Goal: Obtain resource: Download file/media

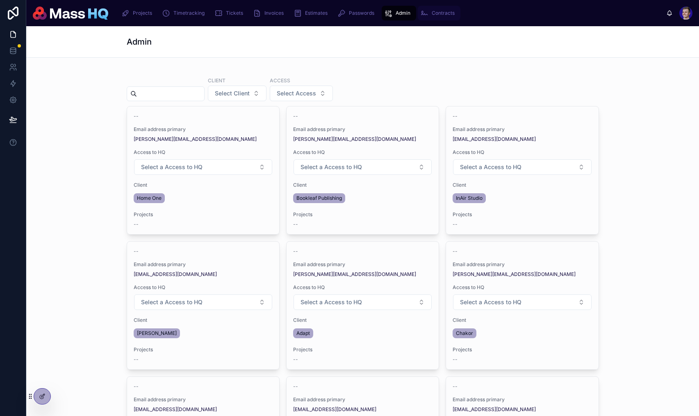
click at [437, 9] on div "Contracts" at bounding box center [439, 13] width 38 height 13
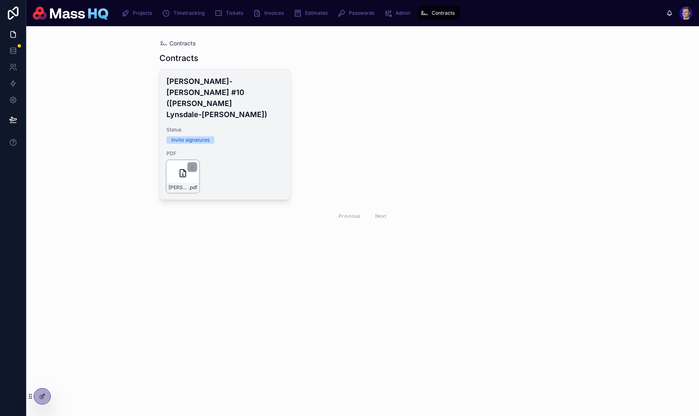
click at [180, 170] on icon at bounding box center [183, 173] width 6 height 7
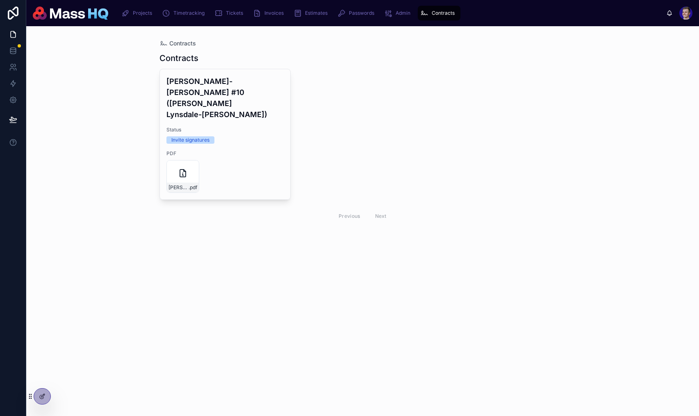
click at [357, 291] on div "Contracts Contracts [PERSON_NAME]-[PERSON_NAME] #10 ([PERSON_NAME] Lynsdale-[PE…" at bounding box center [362, 221] width 673 height 390
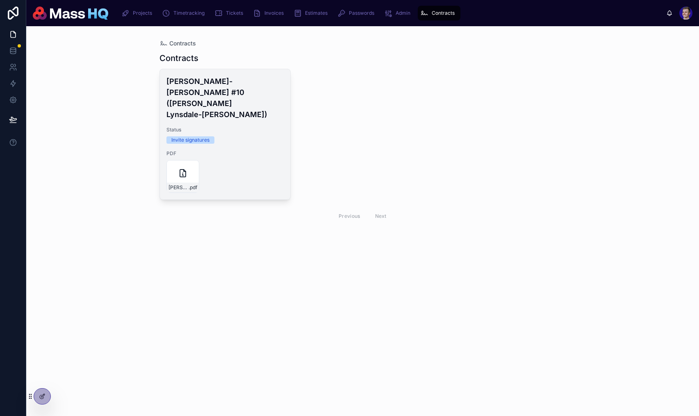
click at [253, 96] on h4 "[PERSON_NAME]-[PERSON_NAME] #10 ([PERSON_NAME] Lynsdale-[PERSON_NAME])" at bounding box center [224, 98] width 117 height 44
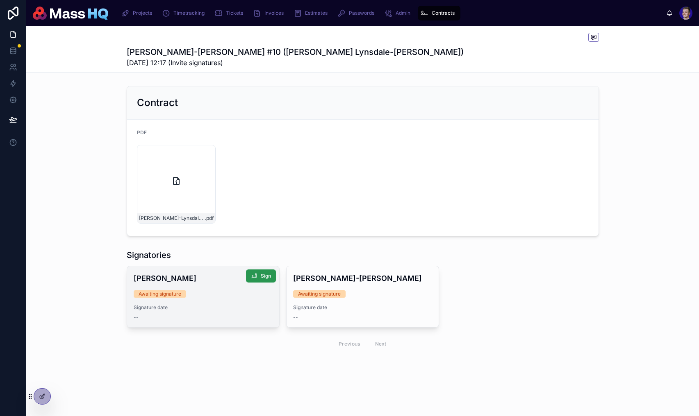
click at [251, 273] on icon at bounding box center [254, 276] width 7 height 7
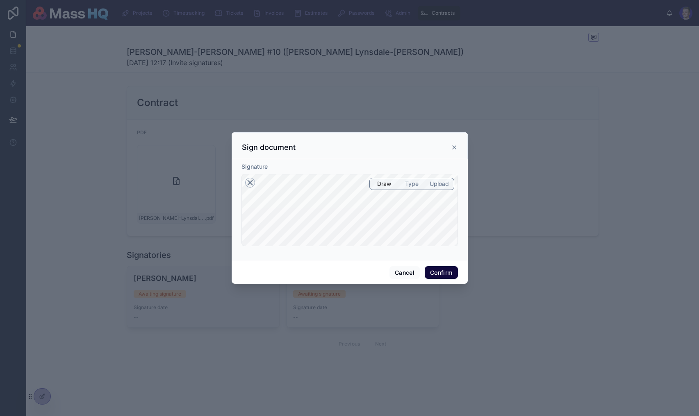
click at [246, 185] on icon at bounding box center [250, 183] width 10 height 10
click at [439, 275] on button "Confirm" at bounding box center [441, 272] width 33 height 13
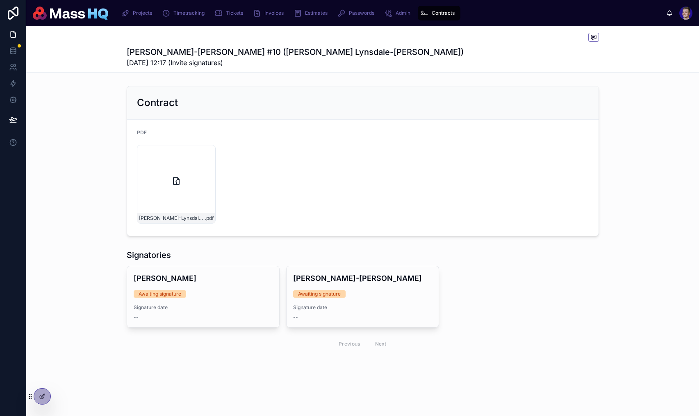
click at [462, 207] on div "[PERSON_NAME]-Lynsdale-[PERSON_NAME]-(v1.0) .pdf" at bounding box center [363, 184] width 452 height 79
click at [281, 187] on div "[PERSON_NAME]-Lynsdale-[PERSON_NAME]-(v1.0) .pdf" at bounding box center [363, 184] width 452 height 79
click at [189, 167] on div "[PERSON_NAME]-Lynsdale-[PERSON_NAME]-(v1.0) .pdf" at bounding box center [176, 184] width 79 height 79
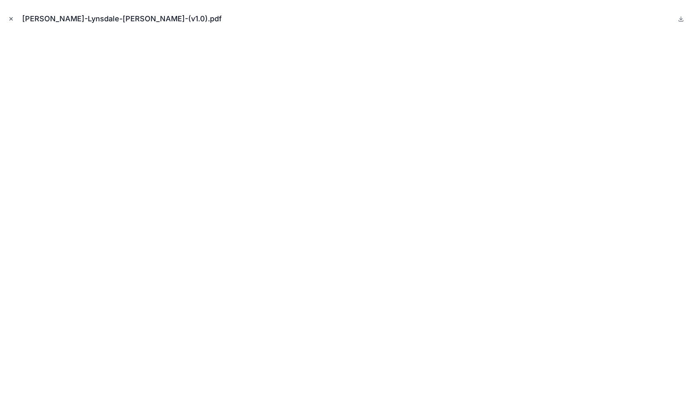
click at [12, 20] on icon "Close modal" at bounding box center [11, 19] width 6 height 6
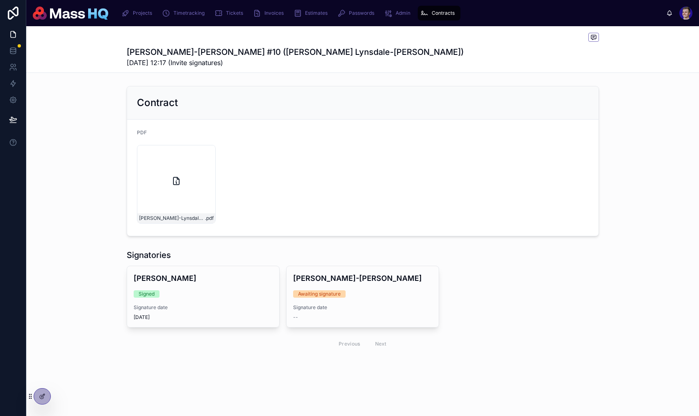
click at [346, 164] on div "[PERSON_NAME]-Lynsdale-[PERSON_NAME]-(v1.0) .pdf" at bounding box center [363, 184] width 452 height 79
click at [472, 277] on div "[PERSON_NAME] Signed Signature date [DATE] [PERSON_NAME]-[PERSON_NAME] Awaiting…" at bounding box center [363, 310] width 472 height 88
